Goal: Task Accomplishment & Management: Manage account settings

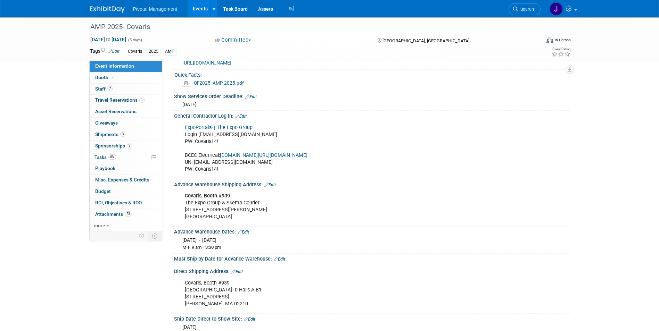
scroll to position [756, 0]
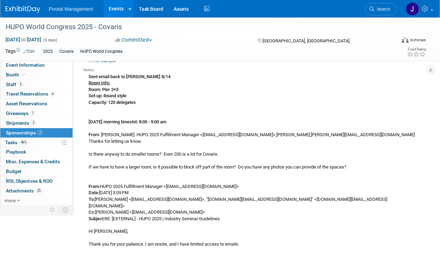
scroll to position [288, 0]
click at [118, 10] on link "Events" at bounding box center [115, 8] width 25 height 17
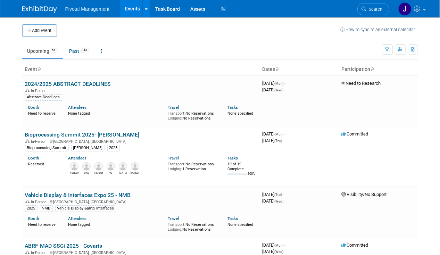
click at [369, 16] on li "Search" at bounding box center [373, 8] width 32 height 17
click at [369, 9] on span "Search" at bounding box center [375, 9] width 16 height 5
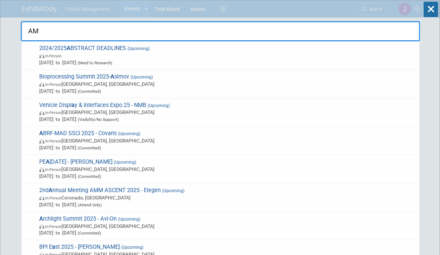
type input "AMP"
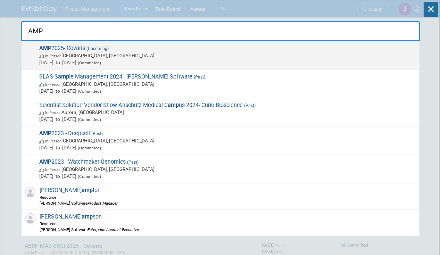
click at [183, 51] on span "AMP 2025- Covaris (Upcoming) In-Person Boston, MA Nov 11, 2025 to Nov 15, 2025 …" at bounding box center [226, 55] width 379 height 21
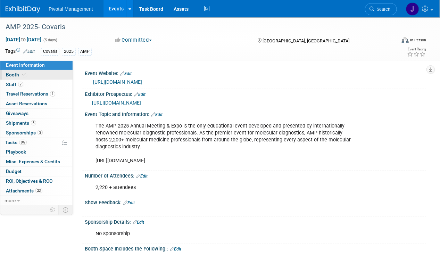
click at [27, 78] on link "Booth" at bounding box center [36, 74] width 72 height 9
select select "Yes"
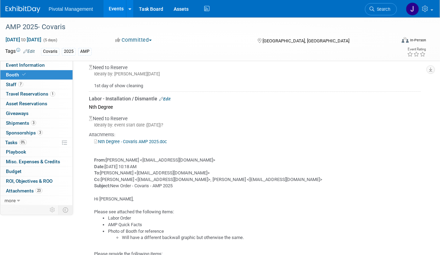
click at [165, 97] on link "Edit" at bounding box center [164, 99] width 11 height 5
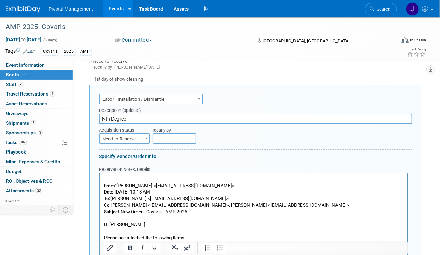
click at [120, 135] on span "Need to Reserve" at bounding box center [125, 139] width 50 height 10
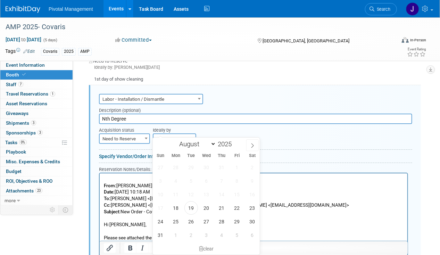
click at [277, 124] on div "Ideally by" at bounding box center [269, 128] width 232 height 9
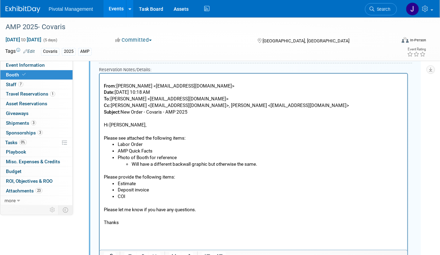
scroll to position [1057, 0]
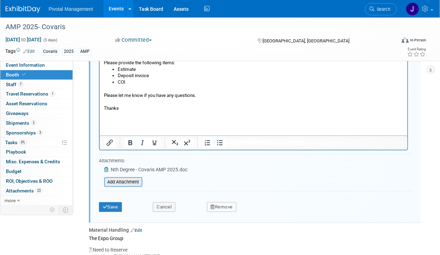
click at [120, 178] on input "file" at bounding box center [100, 182] width 83 height 8
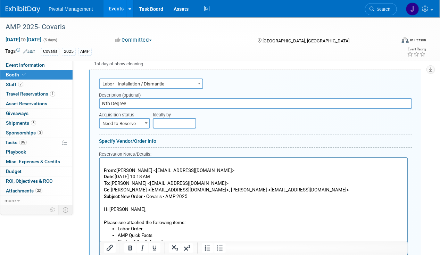
scroll to position [860, 0]
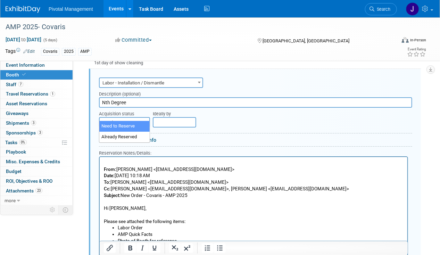
click at [137, 118] on span "Need to Reserve" at bounding box center [125, 123] width 50 height 10
select select "2"
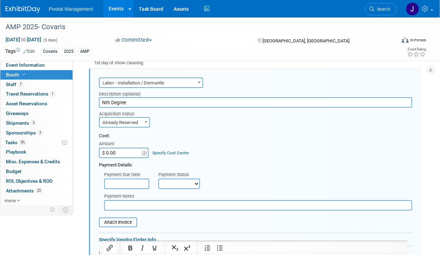
click at [118, 148] on input "$ 0.00" at bounding box center [120, 153] width 43 height 10
paste input "6,052.8"
type input "$ 6,052.80"
click at [176, 178] on select "Not Paid Yet Partially Paid Paid in Full" at bounding box center [179, 183] width 42 height 10
select select "3"
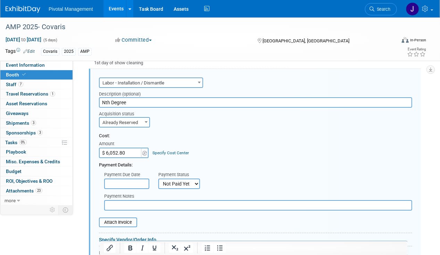
click at [158, 178] on select "Not Paid Yet Partially Paid Paid in Full" at bounding box center [179, 183] width 42 height 10
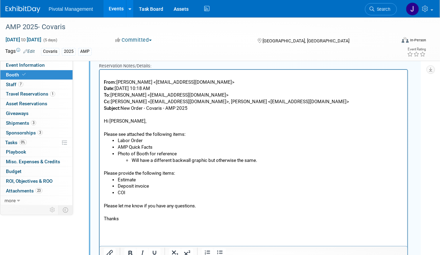
scroll to position [1162, 0]
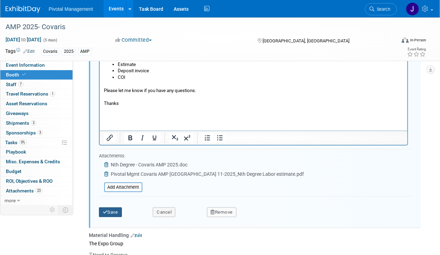
click at [117, 207] on button "Save" at bounding box center [110, 212] width 23 height 10
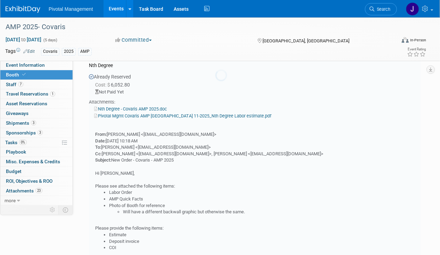
scroll to position [843, 0]
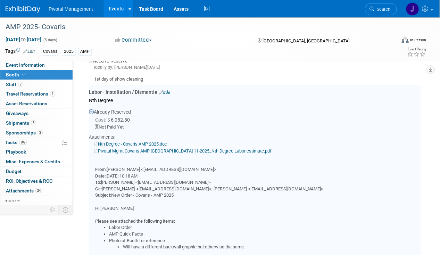
click at [147, 141] on link "Nth Degree - Covaris AMP 2025.doc" at bounding box center [130, 143] width 73 height 5
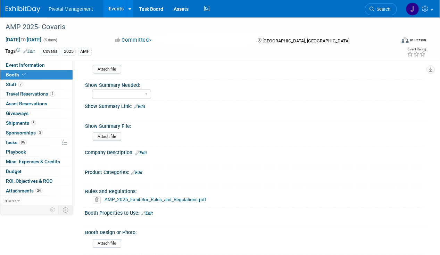
scroll to position [340, 0]
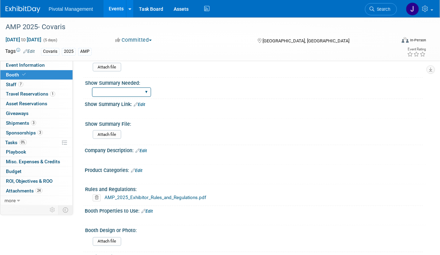
click at [123, 86] on div "Yes No Email Summary Only" at bounding box center [121, 92] width 59 height 13
click at [122, 89] on select "Yes No Email Summary Only" at bounding box center [121, 91] width 59 height 9
select select "Yes"
click at [92, 87] on select "Yes No Email Summary Only" at bounding box center [121, 91] width 59 height 9
click at [141, 87] on select "Yes No Email Summary Only" at bounding box center [121, 91] width 59 height 9
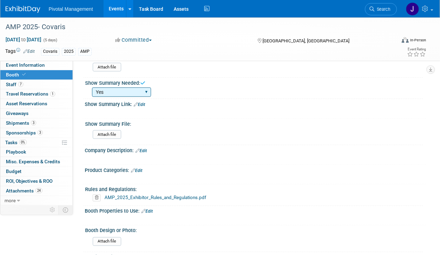
click at [141, 87] on select "Yes No Email Summary Only" at bounding box center [121, 91] width 59 height 9
click at [245, 101] on div "Show Summary Link: Edit" at bounding box center [255, 103] width 341 height 9
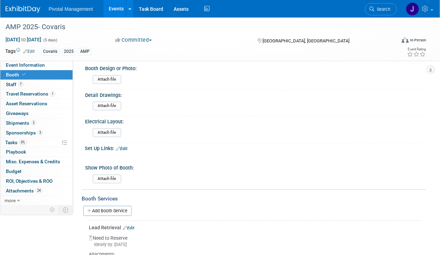
scroll to position [503, 0]
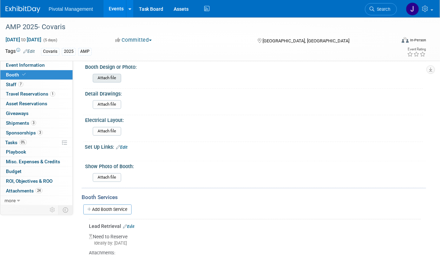
drag, startPoint x: 92, startPoint y: 68, endPoint x: 106, endPoint y: 71, distance: 14.5
click at [91, 70] on div "Attach file" at bounding box center [256, 78] width 333 height 16
click at [110, 74] on input "file" at bounding box center [73, 78] width 94 height 8
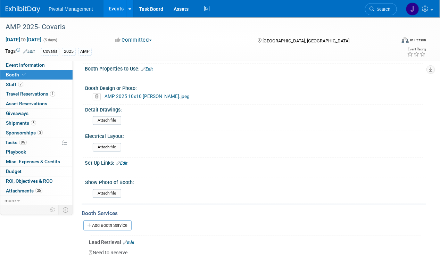
scroll to position [546, 0]
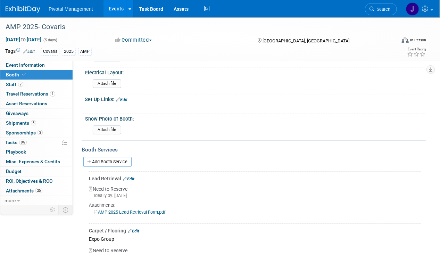
click at [35, 9] on img at bounding box center [23, 9] width 35 height 7
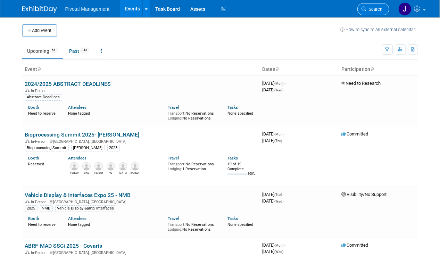
click at [372, 8] on span "Search" at bounding box center [375, 9] width 16 height 5
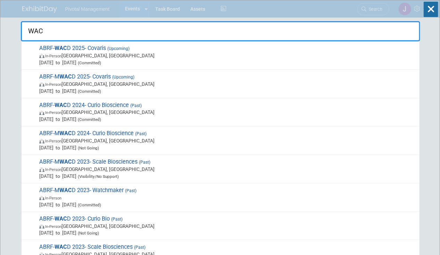
type input "WACD"
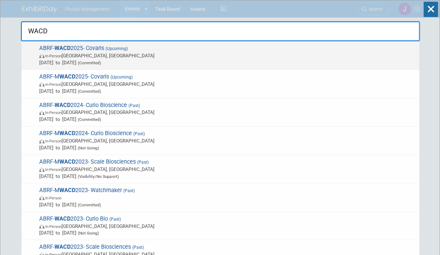
click at [129, 51] on span "ABRF- WACD 2025- Covaris (Upcoming) In-Person Seattle, WA Oct 7, 2025 to Oct 8,…" at bounding box center [226, 55] width 379 height 21
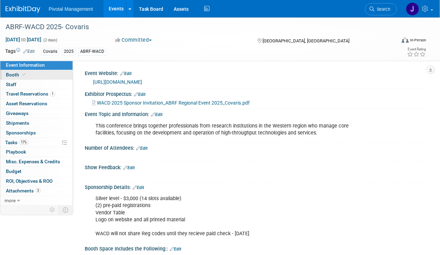
click at [10, 76] on span "Booth" at bounding box center [16, 75] width 21 height 6
select select "Yes"
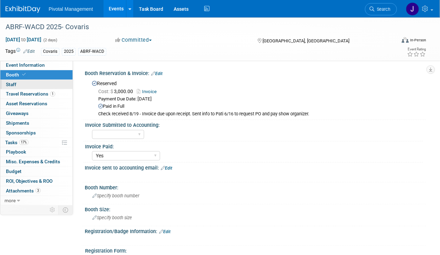
click at [24, 86] on link "0 Staff 0" at bounding box center [36, 84] width 72 height 9
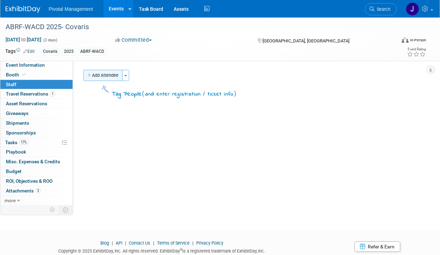
click at [105, 73] on button "Add Attendee" at bounding box center [102, 75] width 39 height 11
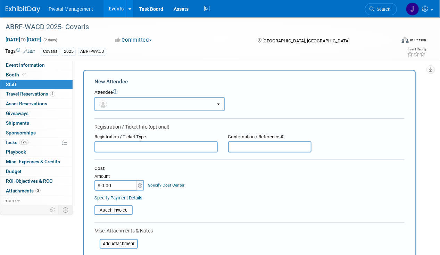
click at [134, 102] on button "button" at bounding box center [159, 104] width 130 height 14
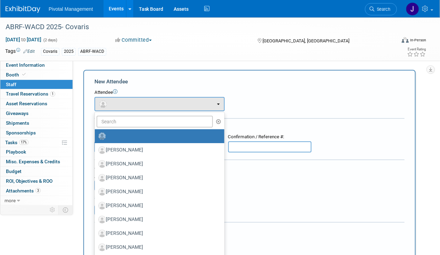
click at [265, 103] on div "Attendee <img src="[URL][DOMAIN_NAME]" style="width: 22px; height: 22px; border…" at bounding box center [249, 100] width 310 height 22
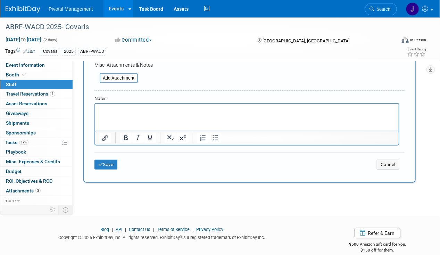
scroll to position [173, 0]
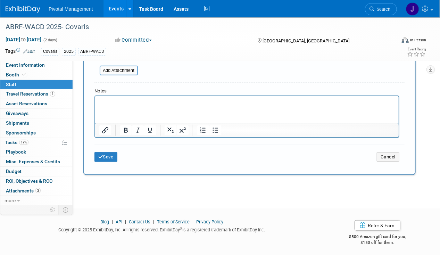
click at [169, 106] on html at bounding box center [246, 101] width 303 height 10
paste body "Rich Text Area. Press ALT-0 for help."
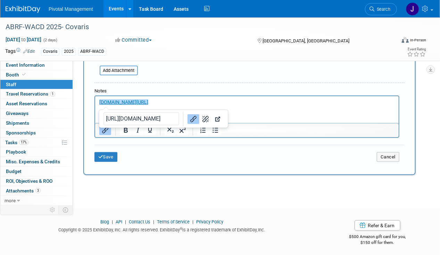
click at [367, 105] on p "﻿[DOMAIN_NAME][URL]" at bounding box center [246, 102] width 295 height 7
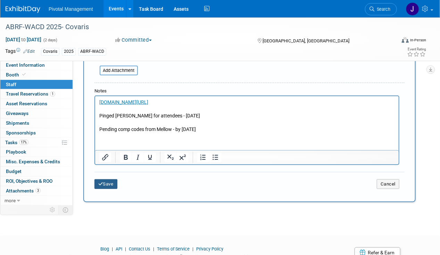
click at [111, 182] on button "Save" at bounding box center [105, 184] width 23 height 10
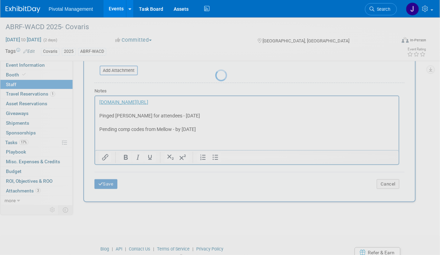
scroll to position [23, 0]
